Goal: Task Accomplishment & Management: Use online tool/utility

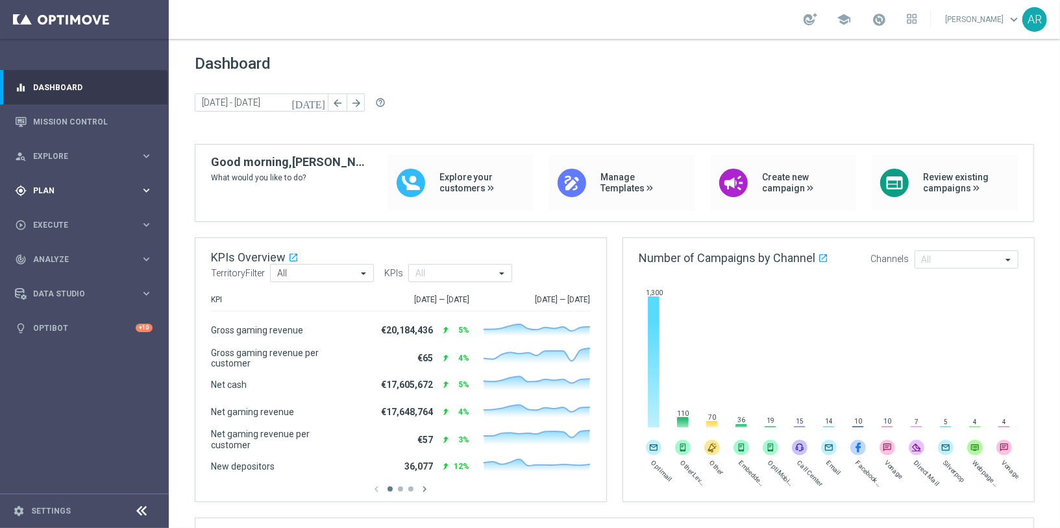
click at [78, 187] on span "Plan" at bounding box center [86, 191] width 107 height 8
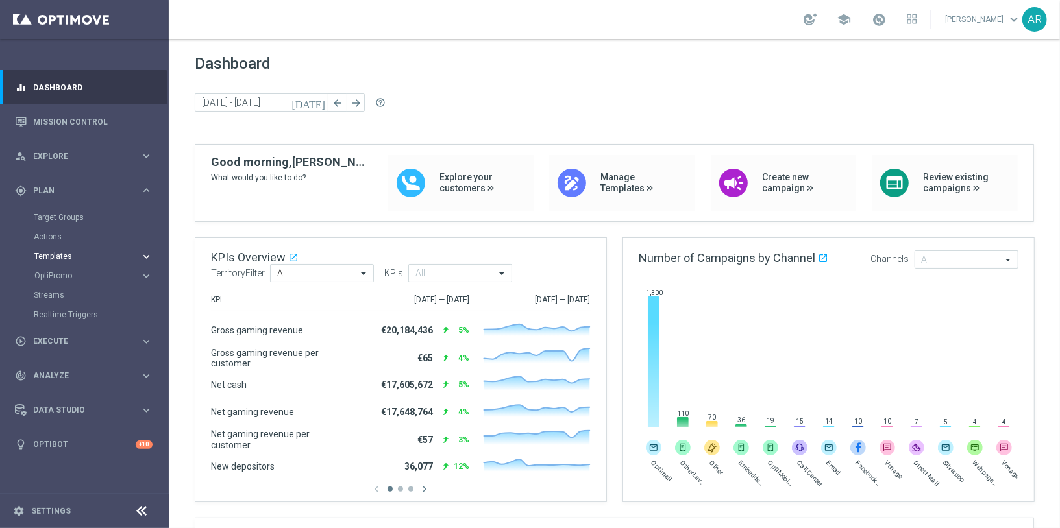
click at [70, 253] on span "Templates" at bounding box center [80, 257] width 93 height 8
click at [57, 275] on link "Optimail" at bounding box center [87, 276] width 95 height 10
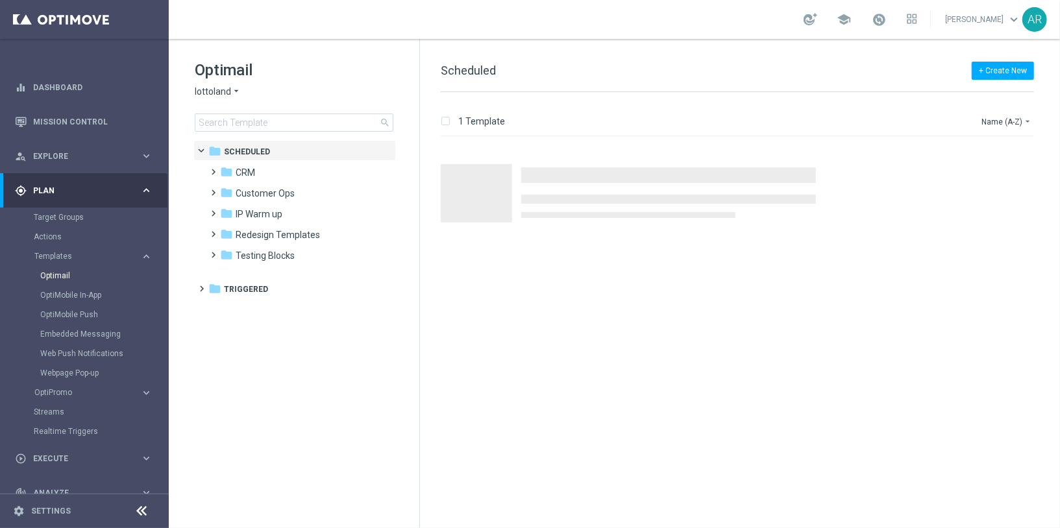
click at [223, 89] on span "lottoland" at bounding box center [213, 92] width 36 height 12
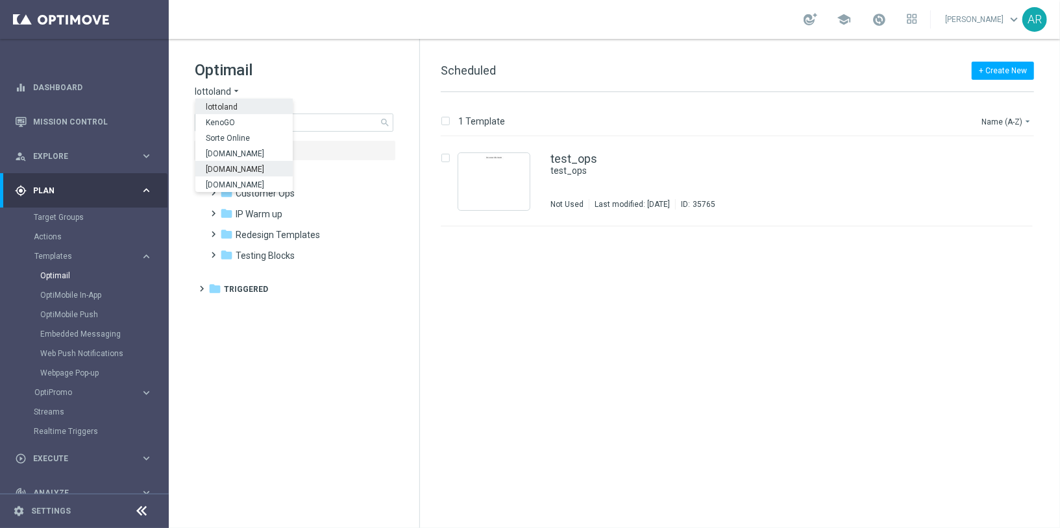
click at [0, 0] on span "[DOMAIN_NAME]" at bounding box center [0, 0] width 0 height 0
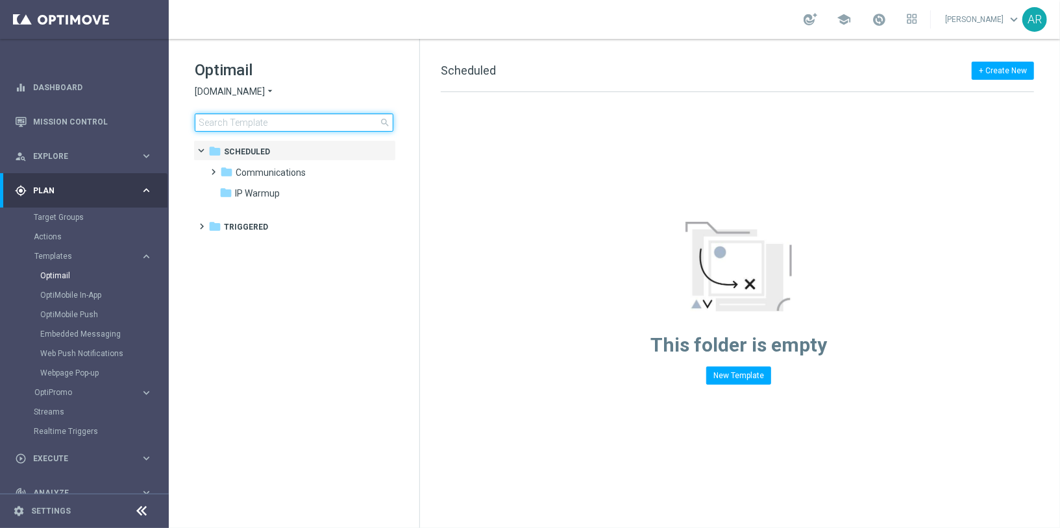
click at [288, 119] on input at bounding box center [294, 123] width 199 height 18
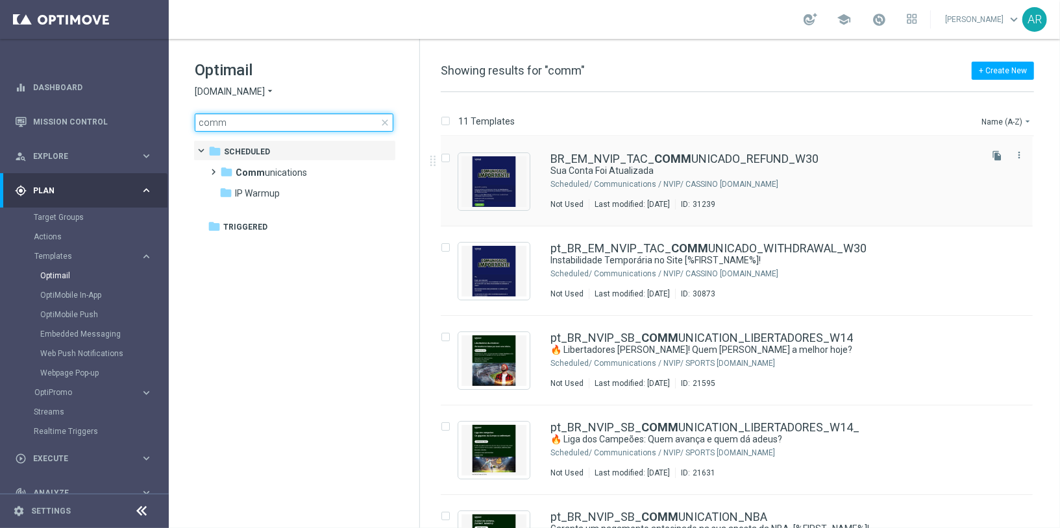
type input "comm"
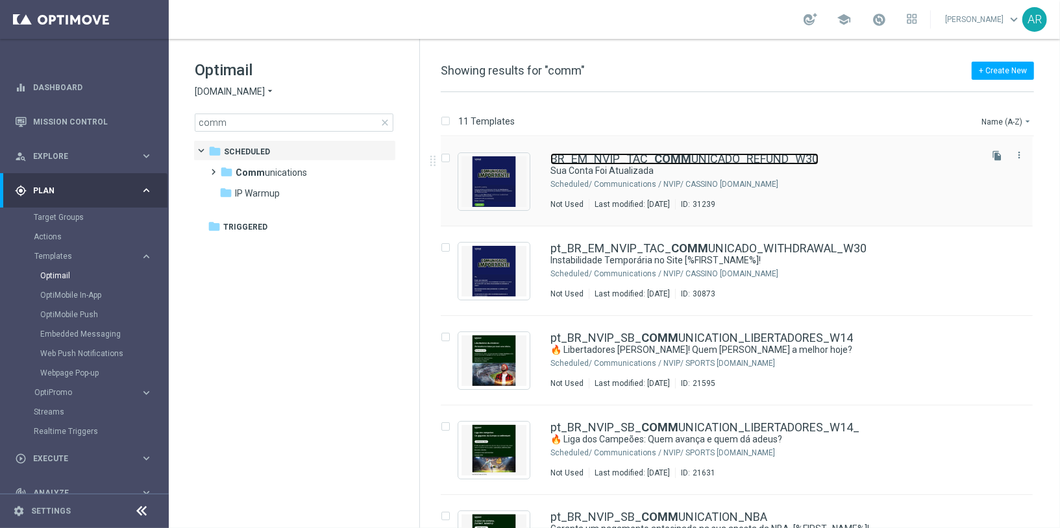
click at [710, 160] on link "BR_EM_NVIP_TAC_ COMM UNICADO_REFUND_W30" at bounding box center [684, 159] width 268 height 12
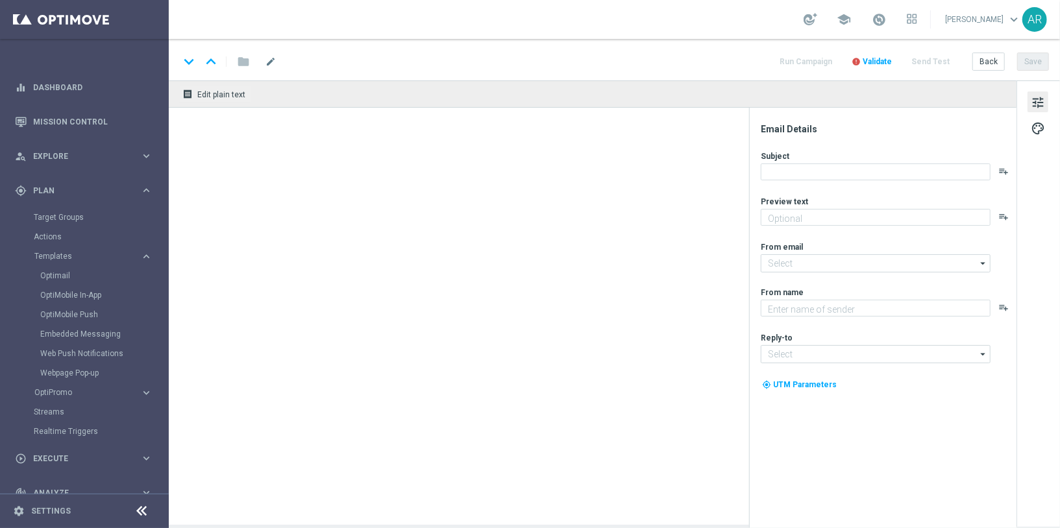
type textarea "Limites de depósito reembolsados"
type input "[EMAIL_ADDRESS][DOMAIN_NAME]"
type textarea "Lottoland"
type input "[EMAIL_ADDRESS][DOMAIN_NAME]"
